Goal: Find specific fact

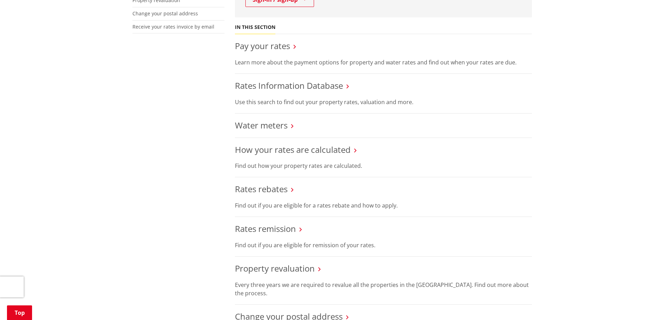
scroll to position [244, 0]
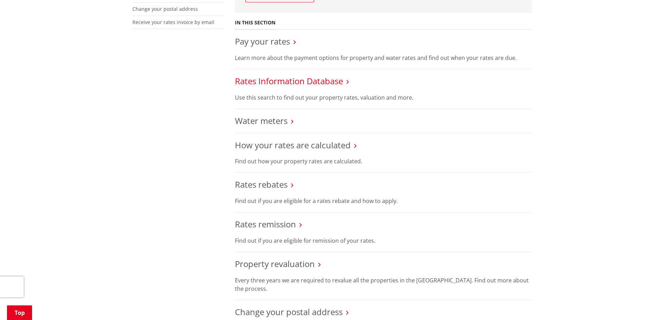
click at [289, 84] on link "Rates Information Database" at bounding box center [289, 81] width 108 height 12
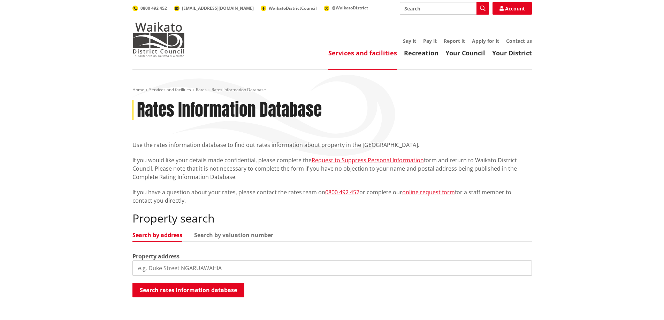
click at [188, 266] on input "search" at bounding box center [332, 268] width 400 height 15
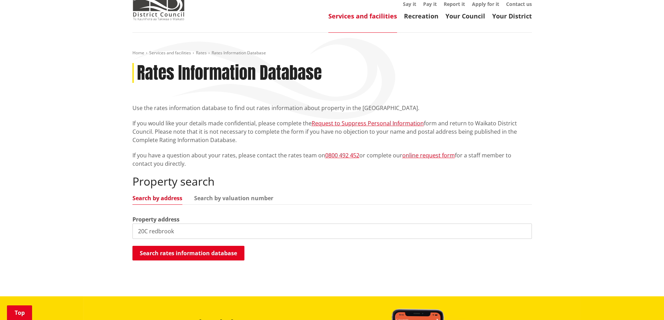
scroll to position [105, 0]
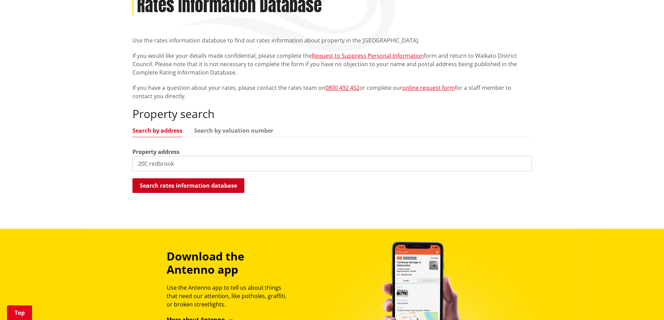
type input "20C redbrook"
click at [189, 185] on button "Search rates information database" at bounding box center [188, 185] width 112 height 15
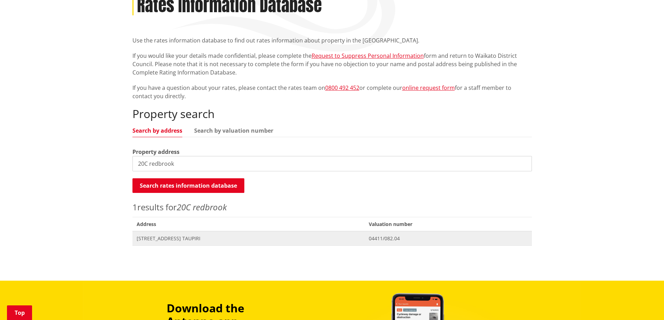
click at [167, 242] on span "[STREET_ADDRESS] TAUPIRI" at bounding box center [249, 238] width 224 height 7
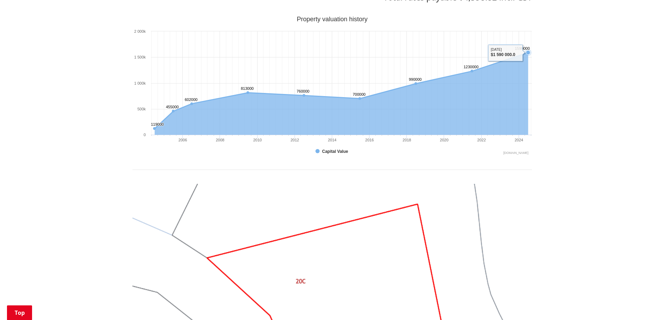
scroll to position [209, 0]
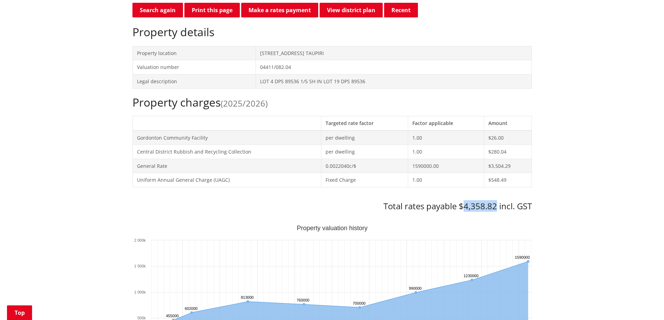
drag, startPoint x: 463, startPoint y: 207, endPoint x: 496, endPoint y: 210, distance: 33.2
click at [496, 210] on h3 "Total rates payable $4,358.82 incl. GST" at bounding box center [332, 207] width 400 height 10
copy h3 "4,358.82"
